Goal: Information Seeking & Learning: Check status

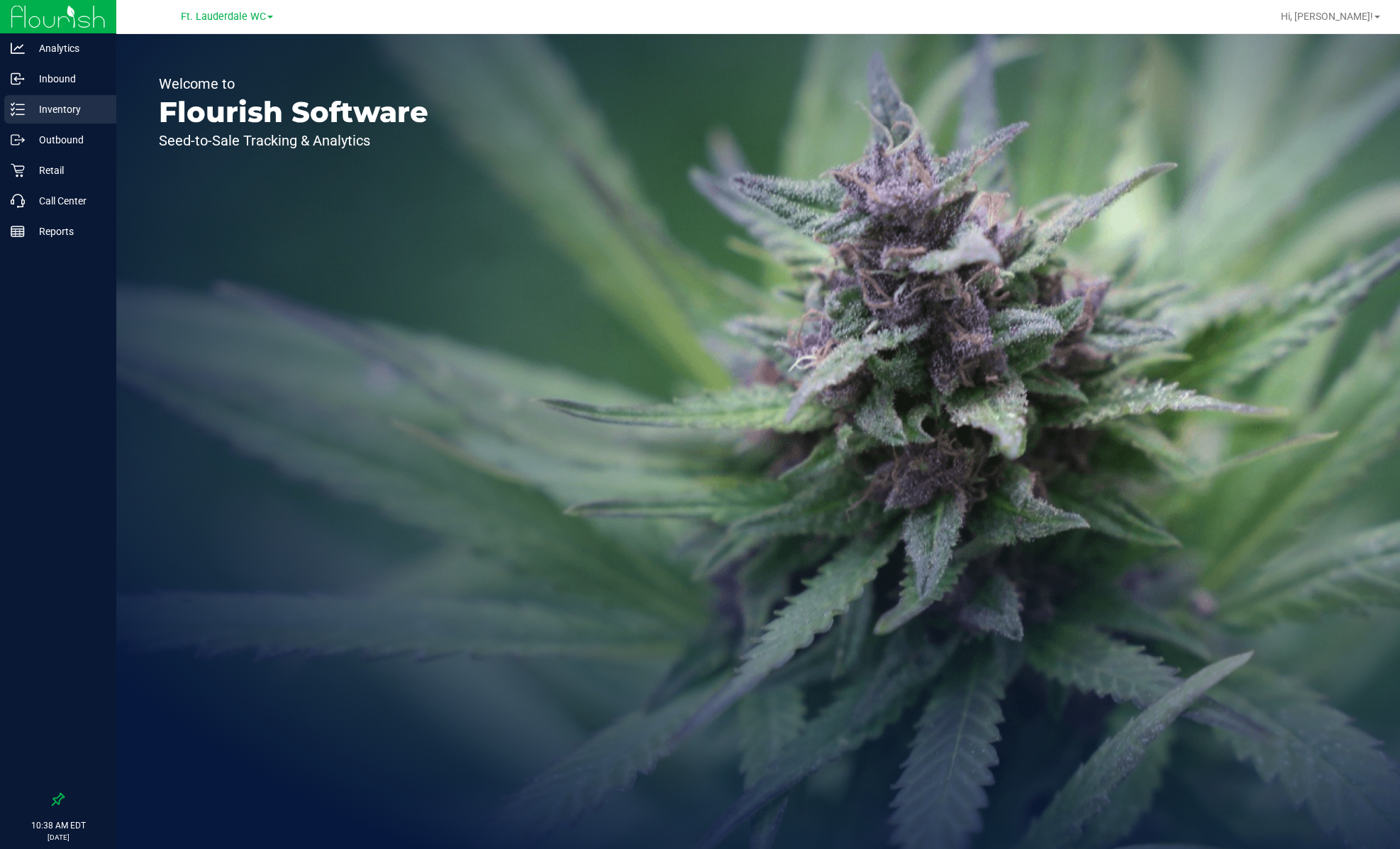
click at [56, 112] on p "Inventory" at bounding box center [67, 109] width 85 height 17
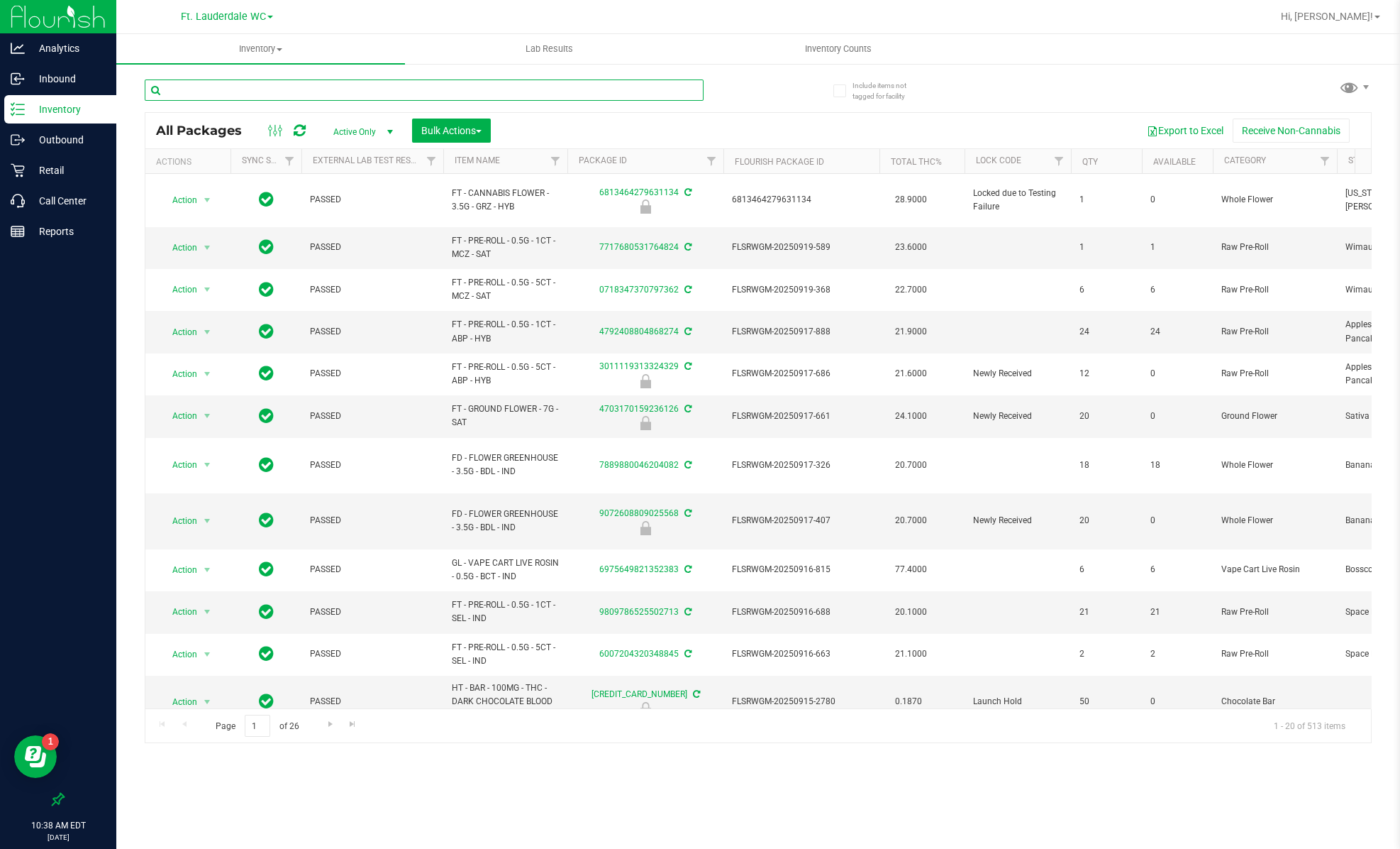
click at [396, 88] on input "text" at bounding box center [425, 90] width 559 height 21
type input "t19"
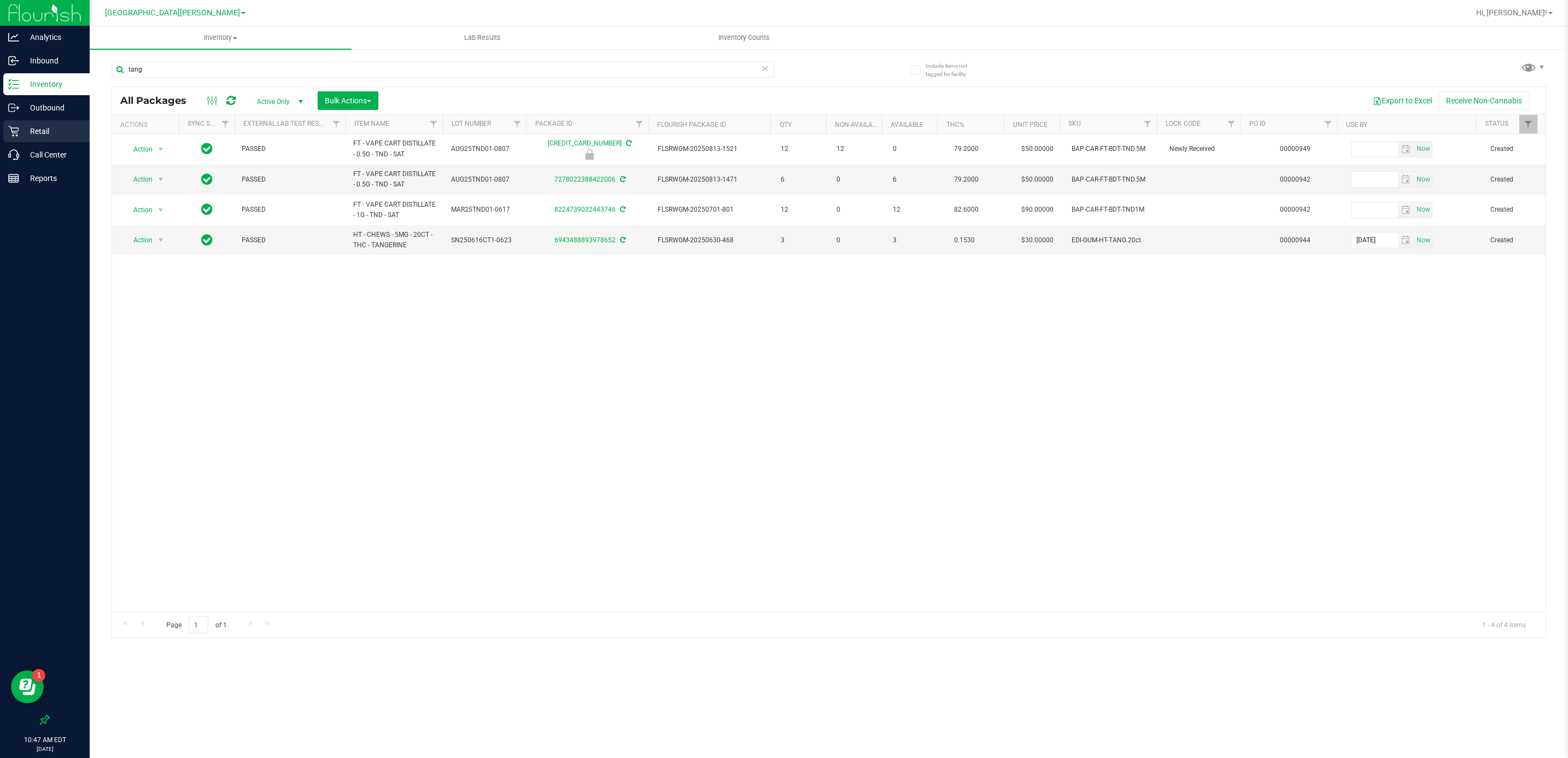
click at [70, 131] on p "Retail" at bounding box center [52, 131] width 65 height 13
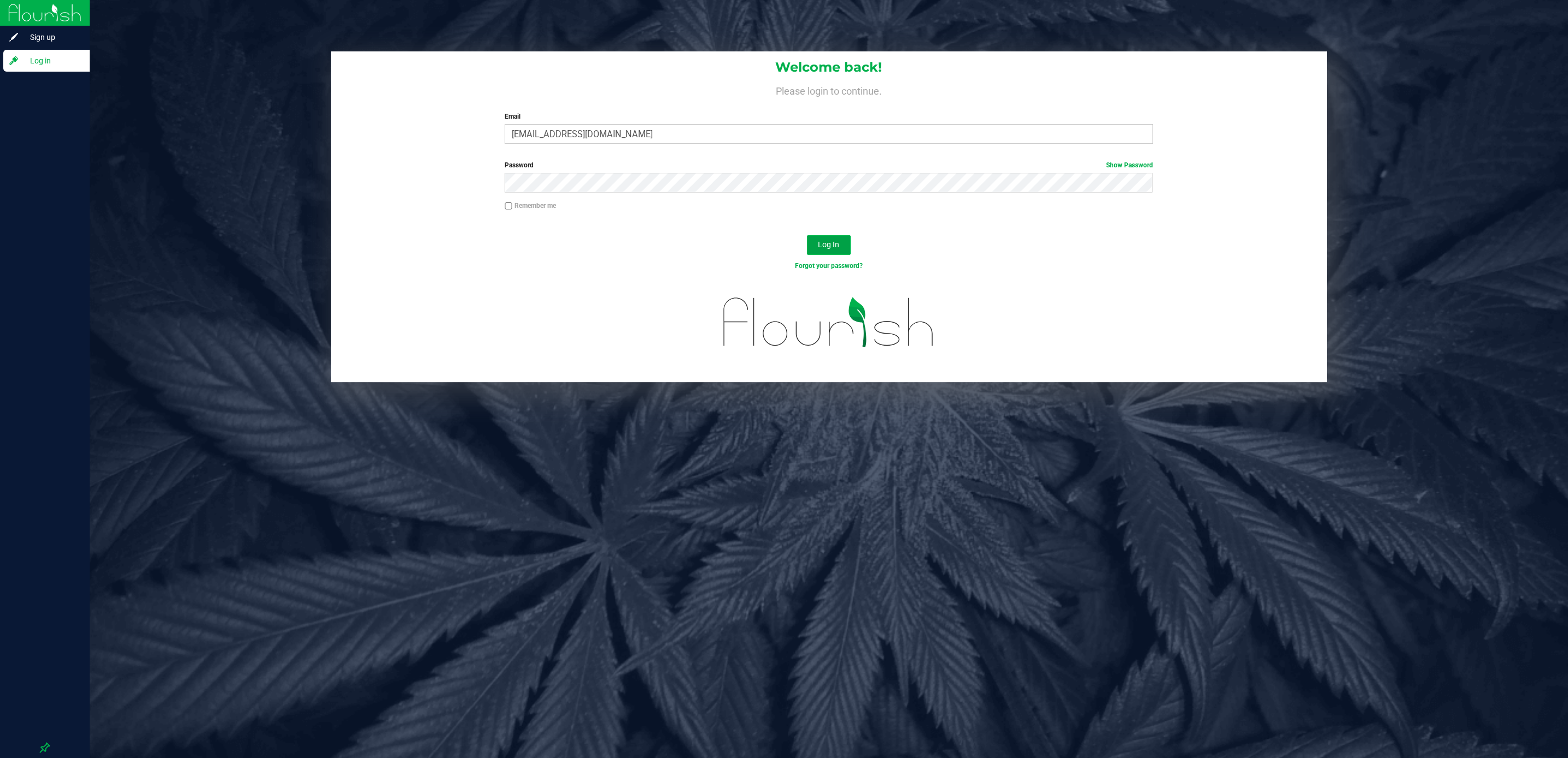
click at [824, 238] on button "Log In" at bounding box center [829, 245] width 44 height 20
